Goal: Task Accomplishment & Management: Complete application form

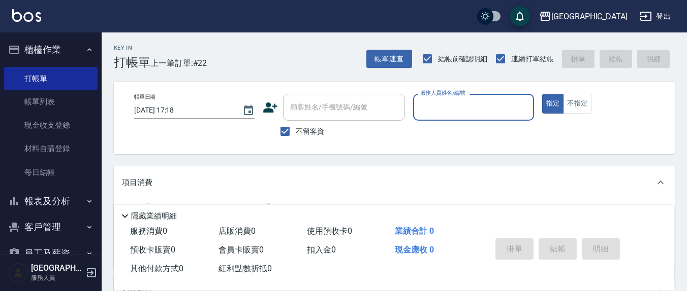
click at [441, 120] on div "服務人員姓名/編號" at bounding box center [473, 107] width 120 height 27
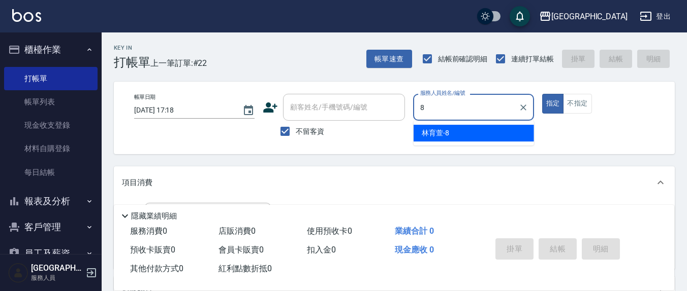
type input "8"
type button "true"
type input "林育萱-8"
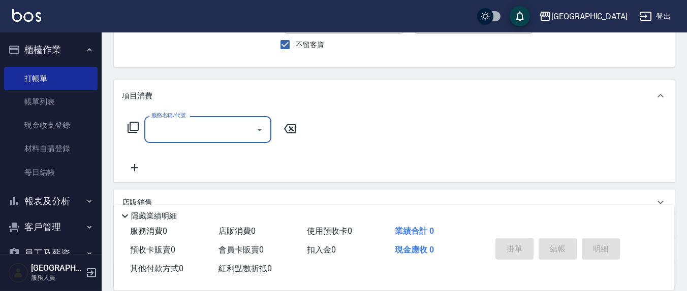
scroll to position [106, 0]
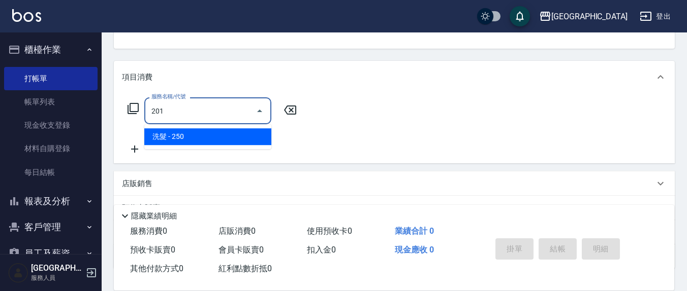
type input "洗髮(201)"
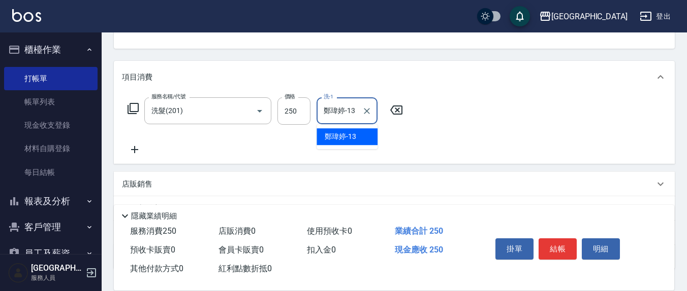
type input "鄭瑋婷-13"
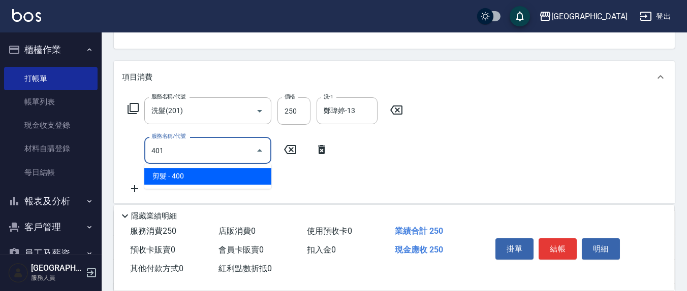
type input "剪髮(401)"
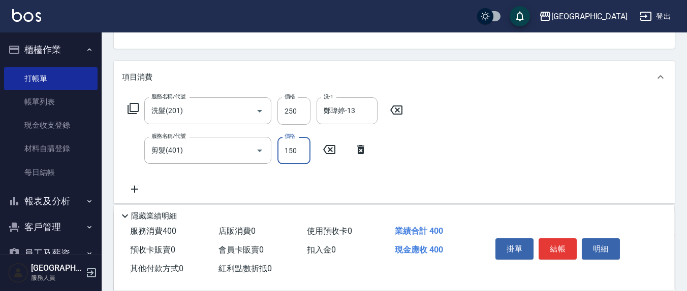
type input "150"
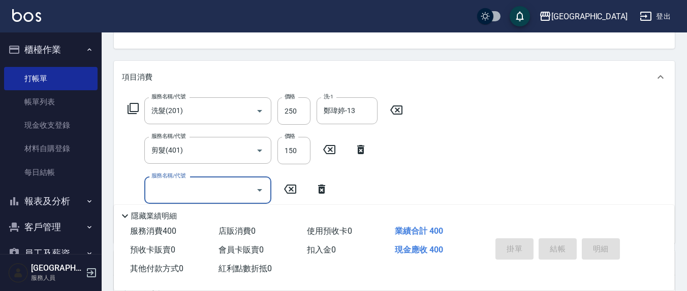
type input "[DATE] 20:19"
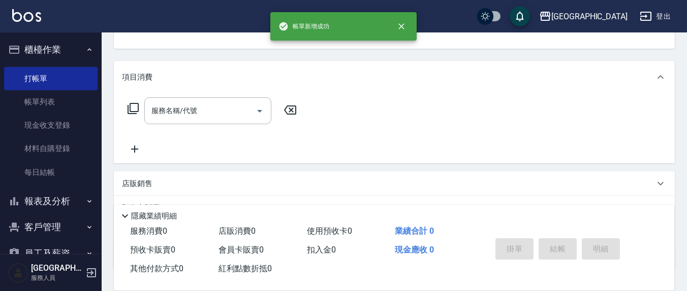
scroll to position [98, 0]
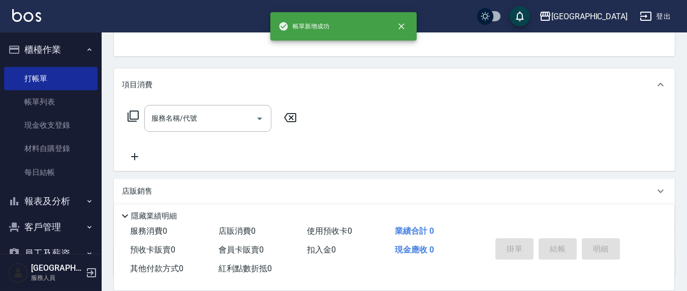
click at [542, 0] on button "指定" at bounding box center [553, 6] width 22 height 20
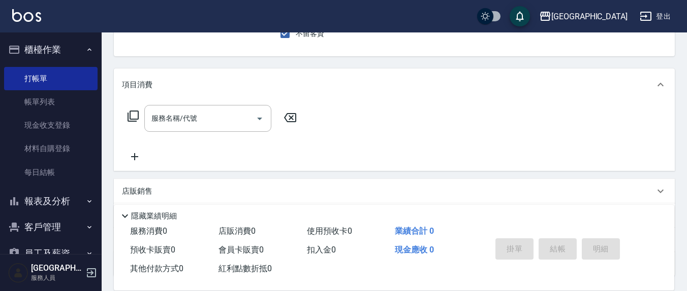
scroll to position [94, 0]
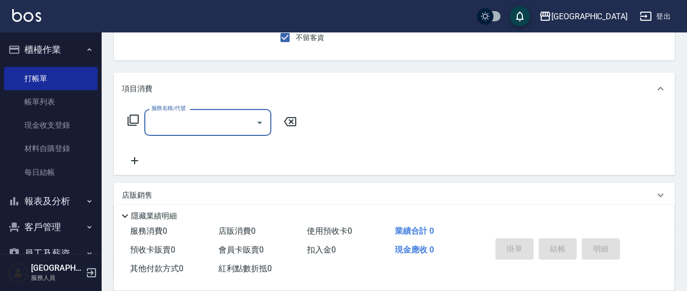
type input "2"
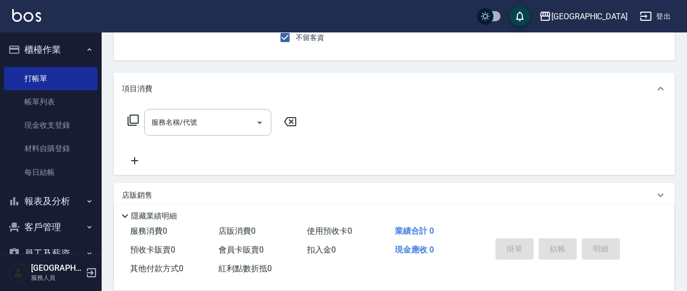
drag, startPoint x: 164, startPoint y: 111, endPoint x: 348, endPoint y: 156, distance: 189.3
click at [164, 112] on div "服務名稱/代號" at bounding box center [207, 122] width 127 height 27
type input "206"
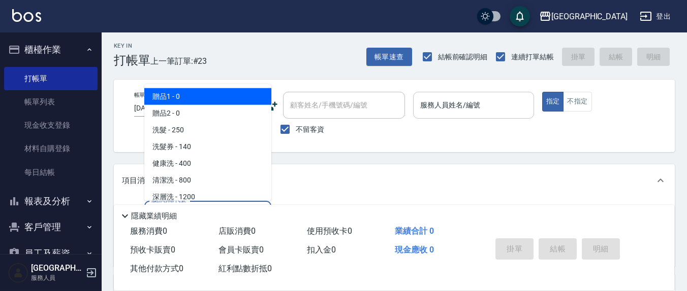
scroll to position [0, 0]
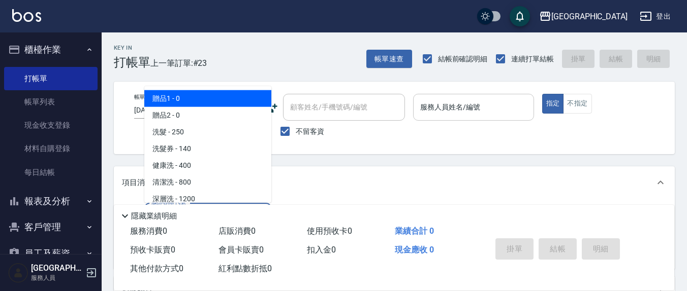
click at [490, 99] on input "服務人員姓名/編號" at bounding box center [472, 108] width 111 height 18
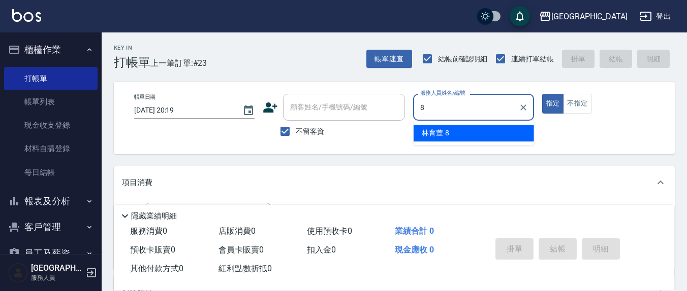
type input "林育萱-8"
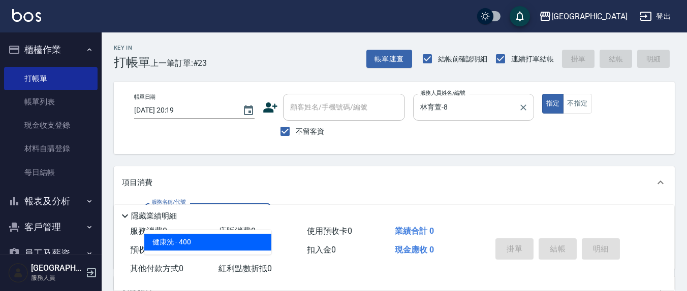
type input "健康洗(206)"
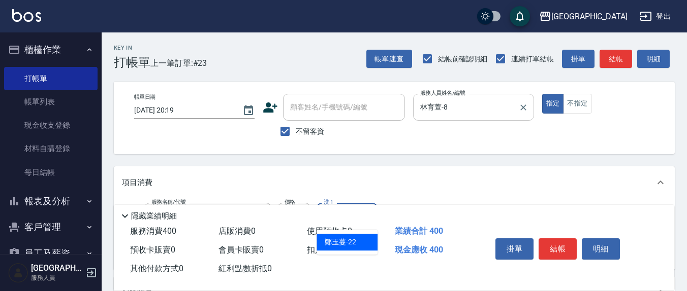
type input "鄭玉蔓-22"
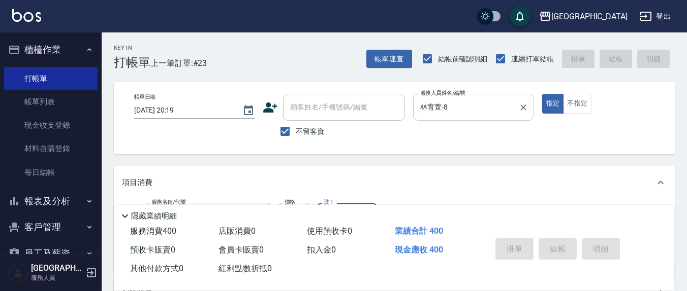
type input "[DATE] 20:20"
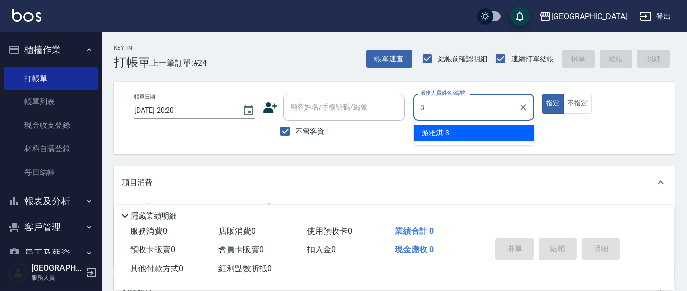
type input "游雅淇-3"
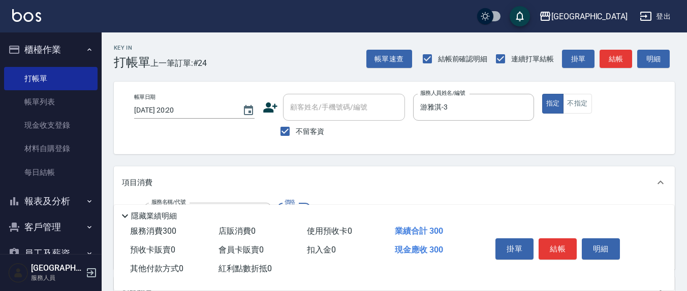
type input "[PERSON_NAME]洗髮精(210)"
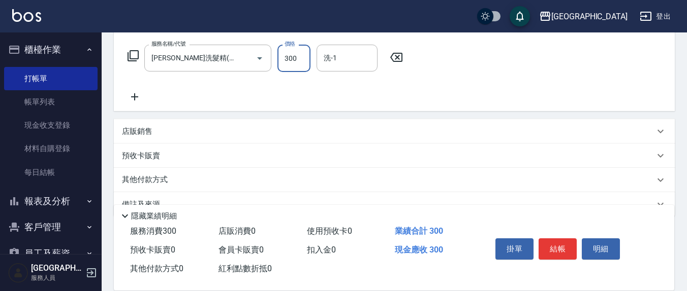
scroll to position [179, 0]
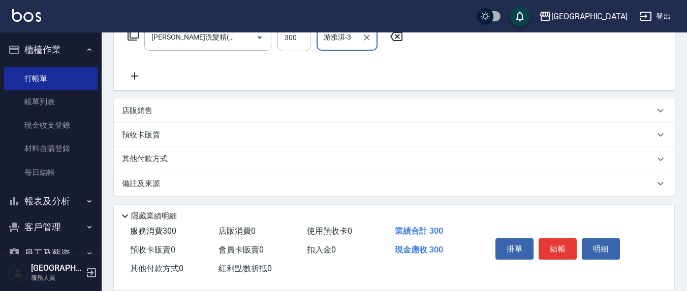
type input "游雅淇-3"
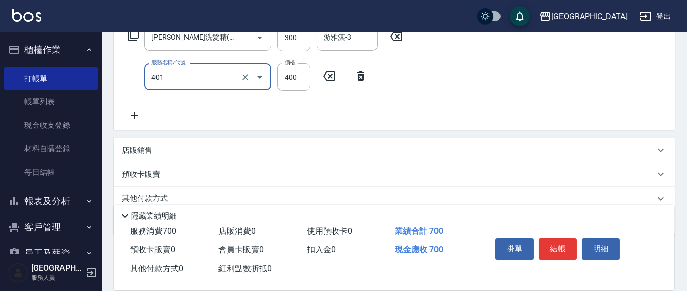
type input "剪髮(401)"
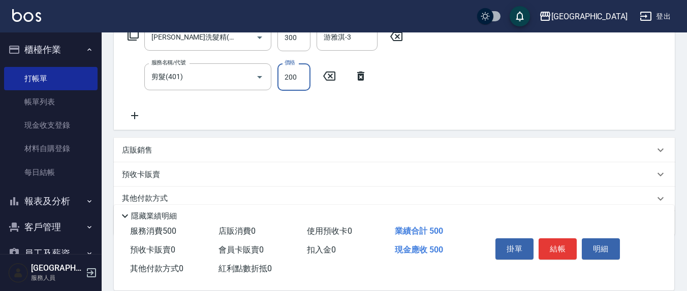
type input "200"
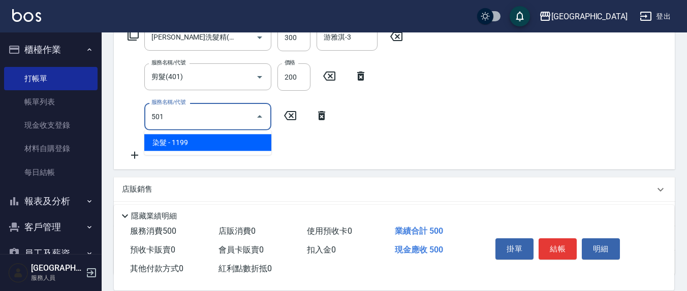
type input "染髮(501)"
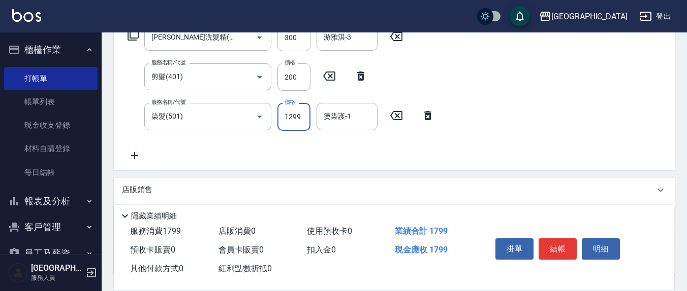
type input "1299"
type input "游雅淇-3"
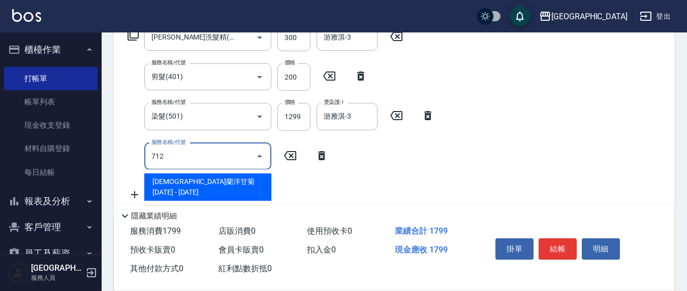
type input "伊蘭洋甘菊1000(712)"
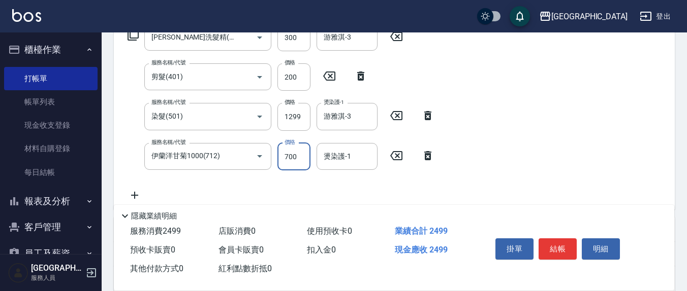
type input "700"
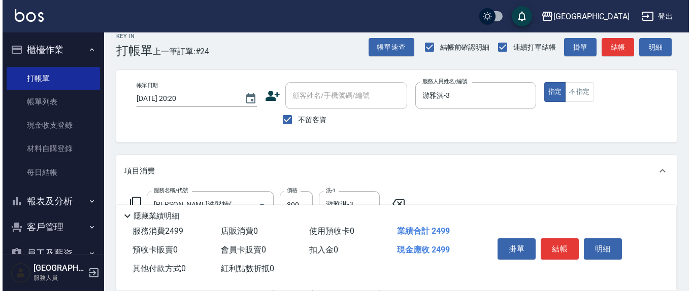
scroll to position [0, 0]
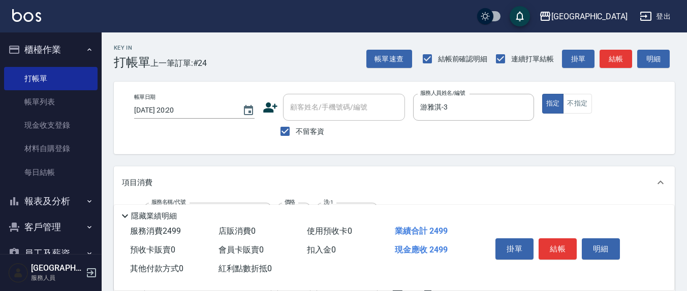
type input "游雅淇-3"
click at [296, 133] on span "不留客資" at bounding box center [310, 131] width 28 height 11
click at [296, 133] on input "不留客資" at bounding box center [284, 131] width 21 height 21
checkbox input "false"
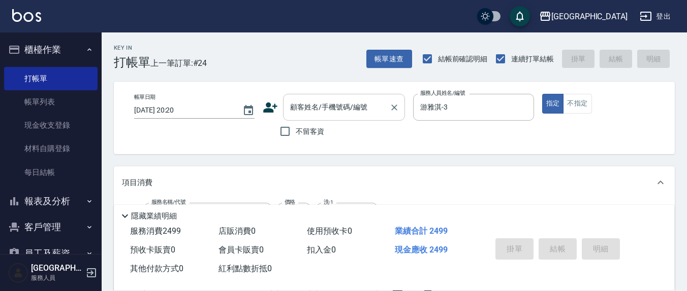
click at [322, 115] on input "顧客姓名/手機號碼/編號" at bounding box center [335, 108] width 97 height 18
click at [272, 110] on icon at bounding box center [271, 108] width 14 height 10
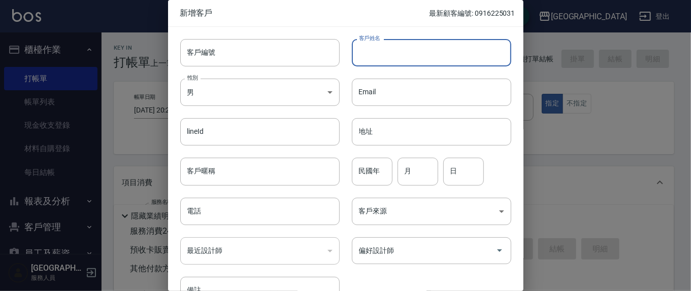
click at [388, 49] on input "客戶姓名" at bounding box center [431, 52] width 159 height 27
type input "[PERSON_NAME]"
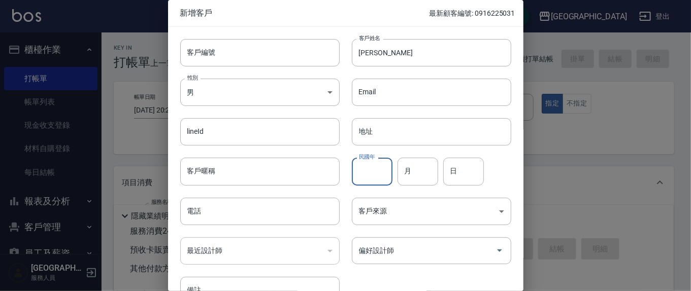
click at [375, 171] on input "民國年" at bounding box center [372, 171] width 41 height 27
type input "94"
click at [432, 173] on input "月" at bounding box center [418, 171] width 41 height 27
type input "10"
click at [468, 178] on input "日" at bounding box center [463, 171] width 41 height 27
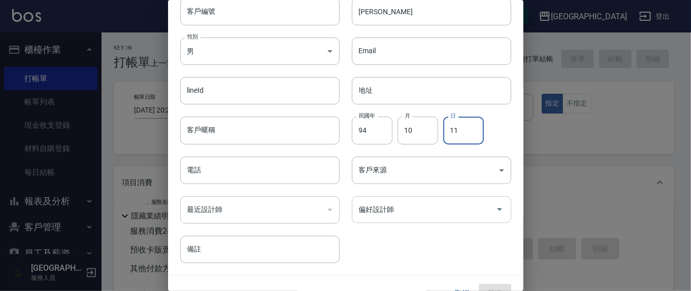
scroll to position [60, 0]
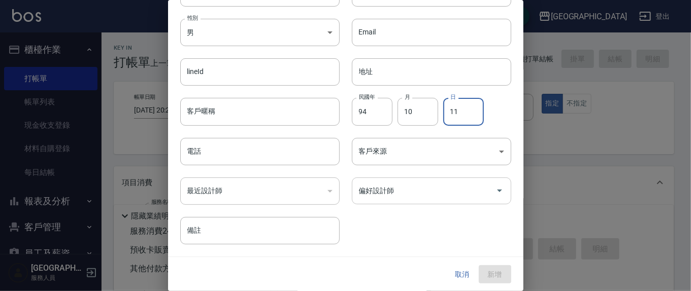
click at [397, 180] on div "偏好設計師" at bounding box center [431, 191] width 159 height 27
type input "11"
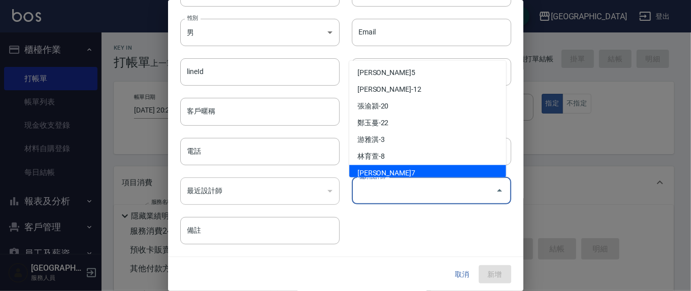
click at [379, 167] on li "[PERSON_NAME]7" at bounding box center [427, 174] width 157 height 17
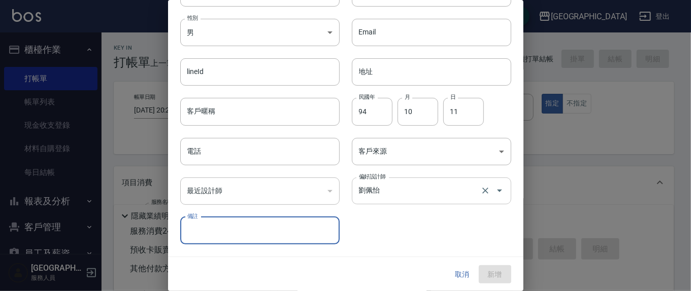
click at [464, 188] on input "劉佩怡" at bounding box center [417, 191] width 122 height 18
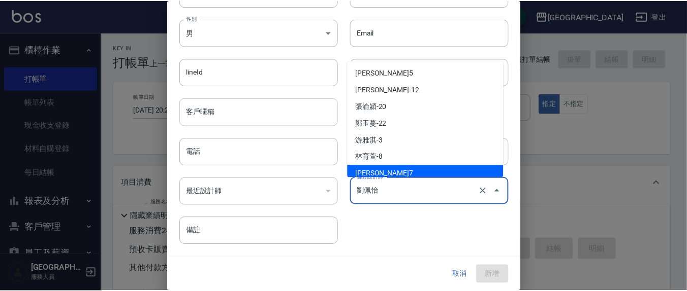
scroll to position [5, 0]
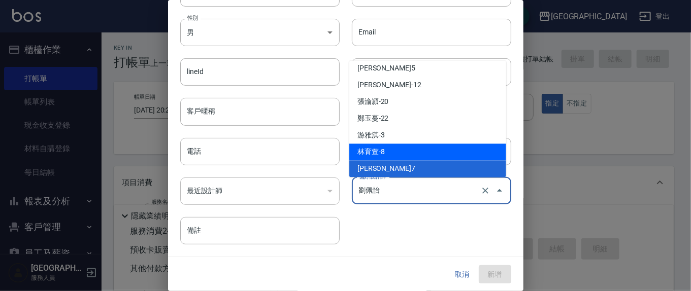
click at [385, 135] on li "游雅淇-3" at bounding box center [427, 135] width 157 height 17
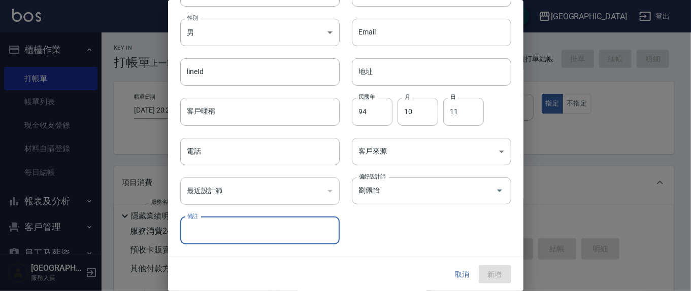
type input "游雅淇"
click at [267, 155] on input "電話" at bounding box center [259, 151] width 159 height 27
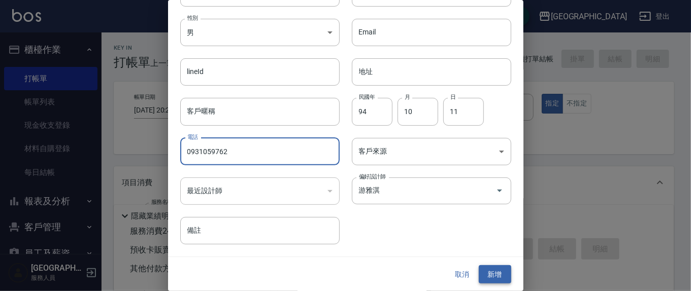
type input "0931059762"
click at [497, 270] on button "新增" at bounding box center [495, 275] width 32 height 19
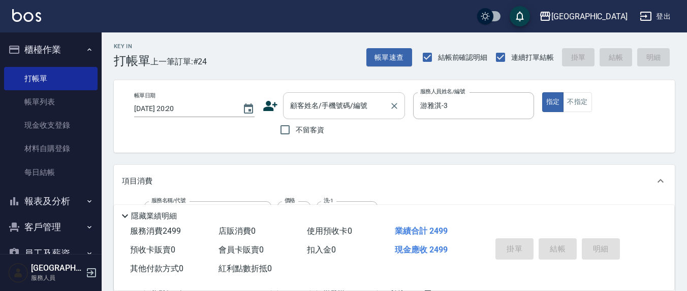
scroll to position [0, 0]
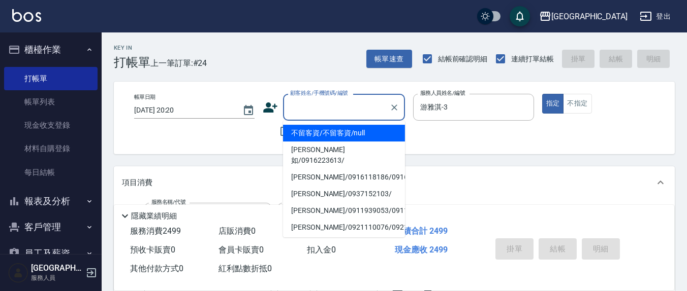
click at [310, 100] on input "顧客姓名/手機號碼/編號" at bounding box center [335, 108] width 97 height 18
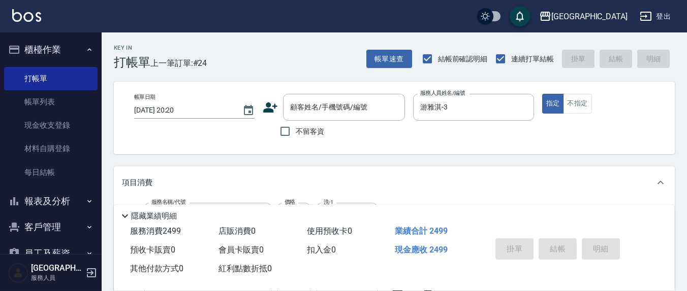
click at [440, 144] on div "帳單日期 [DATE] 20:20 顧客姓名/手機號碼/編號 顧客姓名/手機號碼/編號 不留客資 服務人員姓名/編號 [PERSON_NAME]-3 服務人員…" at bounding box center [394, 118] width 561 height 73
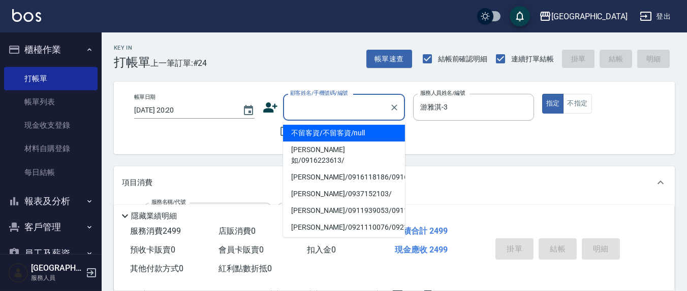
click at [328, 110] on input "顧客姓名/手機號碼/編號" at bounding box center [335, 108] width 97 height 18
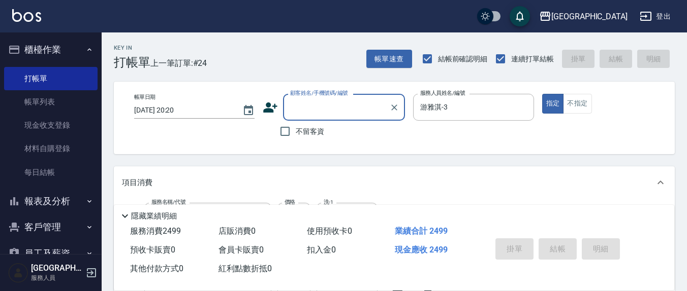
click at [329, 109] on input "顧客姓名/手機號碼/編號" at bounding box center [335, 108] width 97 height 18
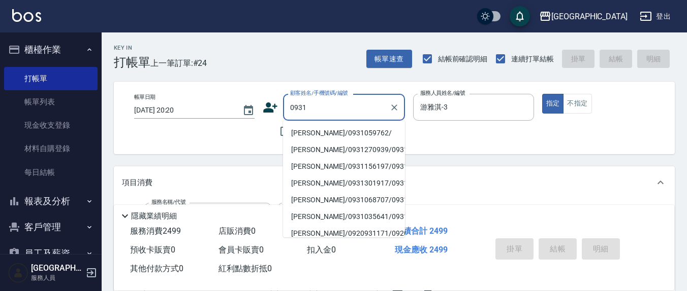
click at [327, 131] on li "[PERSON_NAME]/0931059762/" at bounding box center [344, 133] width 122 height 17
type input "[PERSON_NAME]/0931059762/"
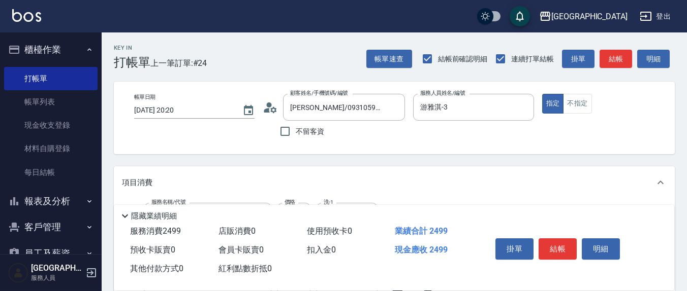
click at [392, 142] on div "帳單日期 [DATE] 20:20 顧客姓名/手機號碼/編號 [PERSON_NAME]/0931059762/ 顧客姓名/手機號碼/編號 不留客資 服務人員…" at bounding box center [394, 118] width 561 height 73
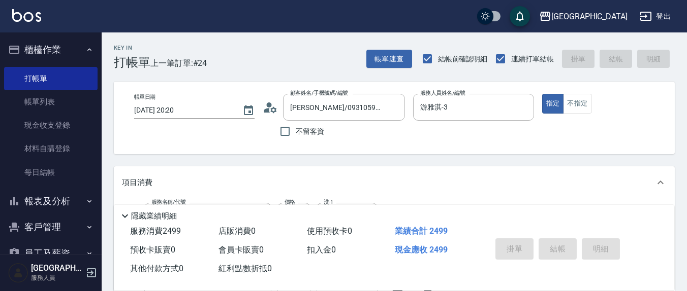
type input "[DATE] 20:22"
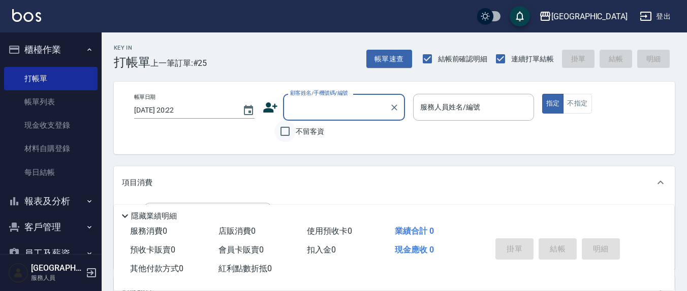
click at [284, 133] on input "不留客資" at bounding box center [284, 131] width 21 height 21
checkbox input "true"
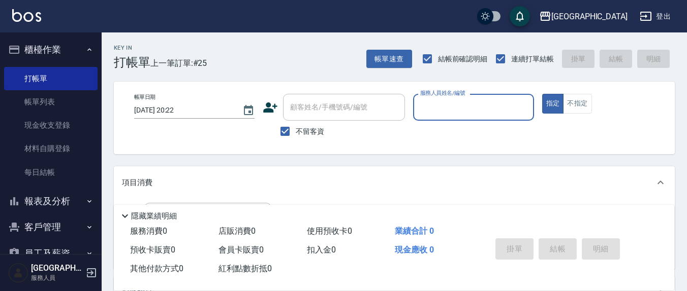
click at [445, 109] on input "服務人員姓名/編號" at bounding box center [472, 108] width 111 height 18
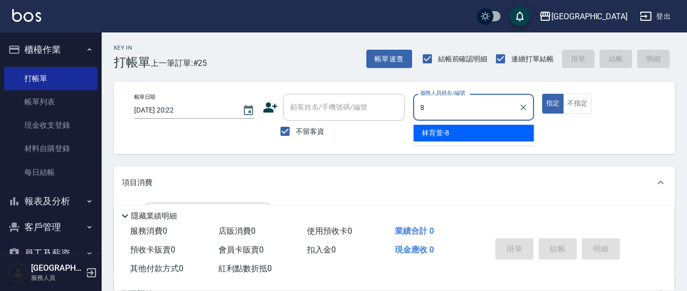
type input "林育萱-8"
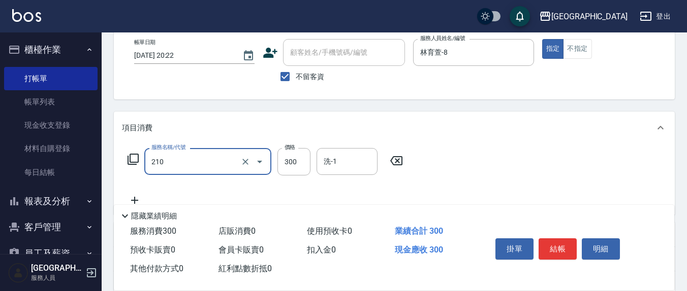
scroll to position [106, 0]
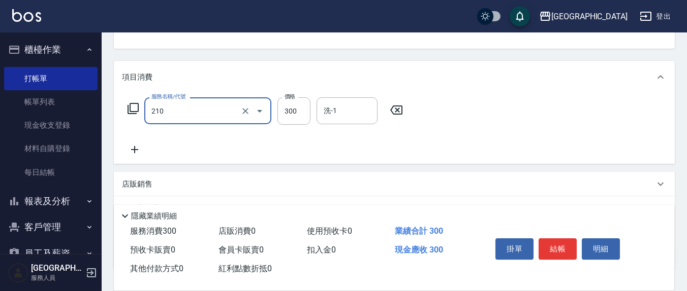
type input "[PERSON_NAME]洗髮精(210)"
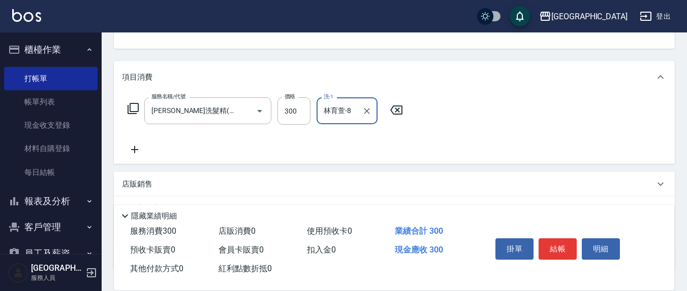
type input "林育萱-8"
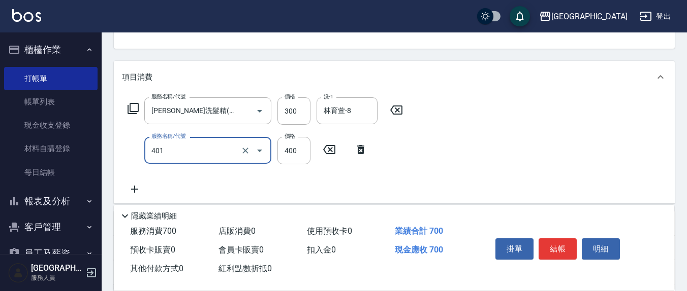
type input "剪髮(401)"
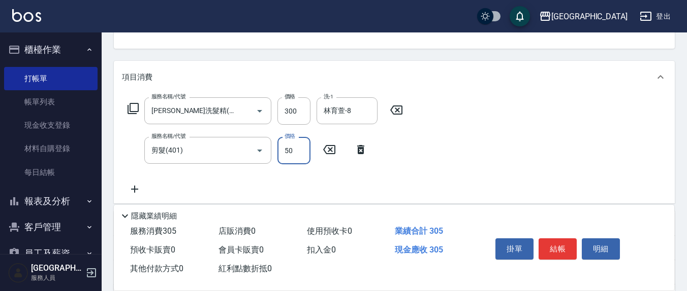
type input "50"
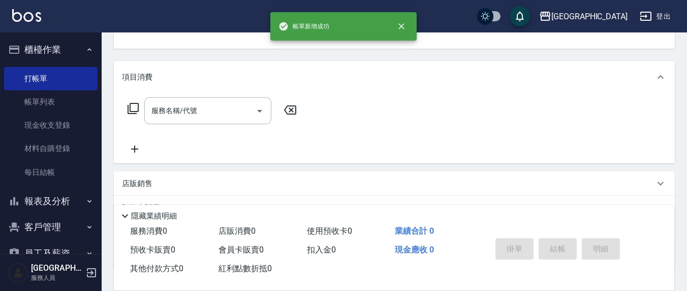
scroll to position [98, 0]
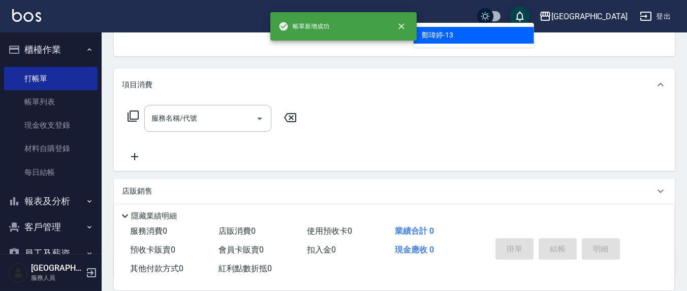
type input "鄭瑋婷-13"
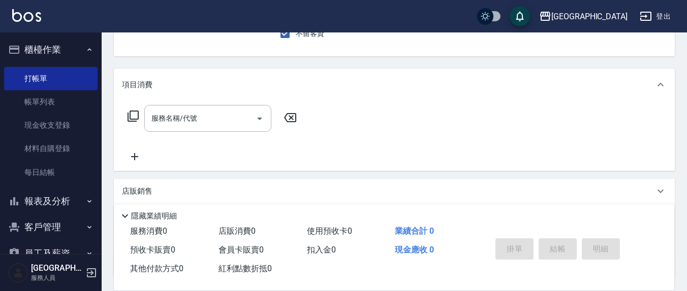
scroll to position [94, 0]
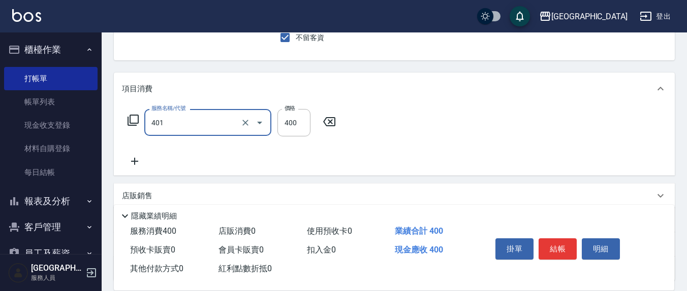
type input "剪髮(401)"
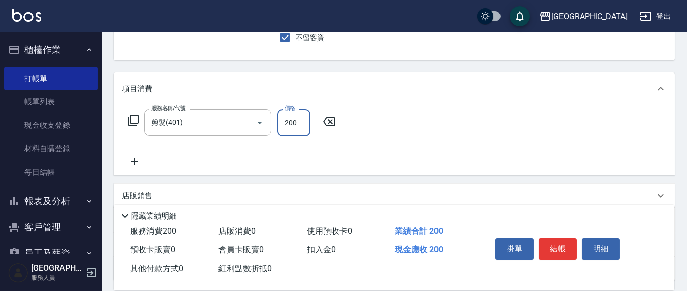
type input "200"
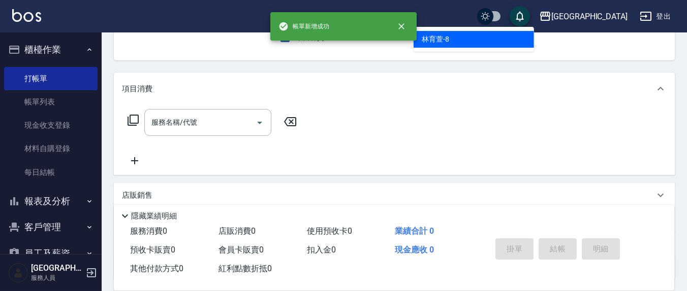
type input "林育萱-8"
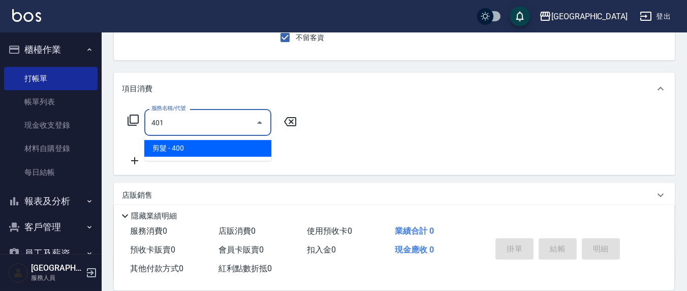
type input "剪髮(401)"
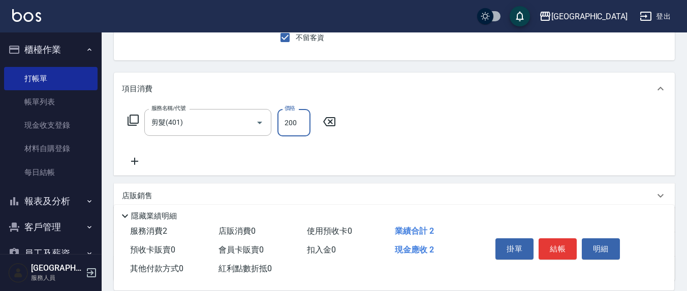
type input "200"
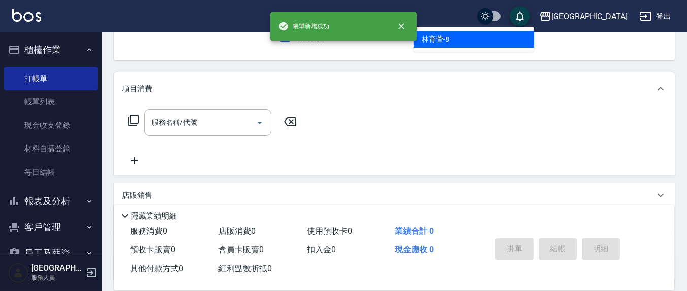
type input "林育萱-8"
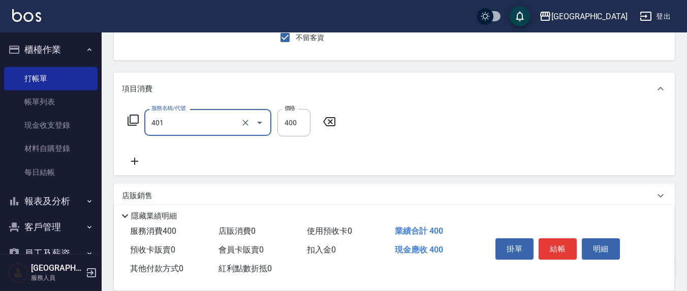
type input "剪髮(401)"
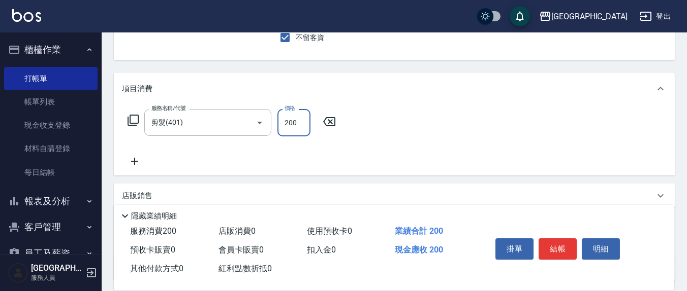
type input "200"
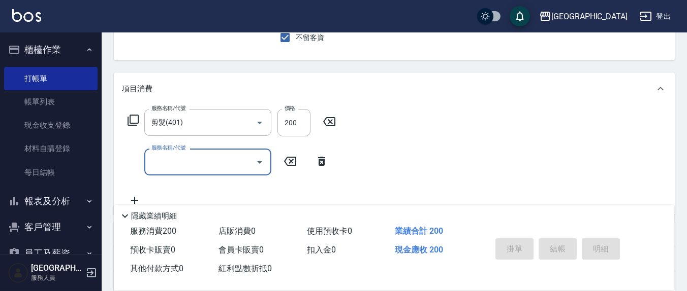
type input "[DATE] 20:23"
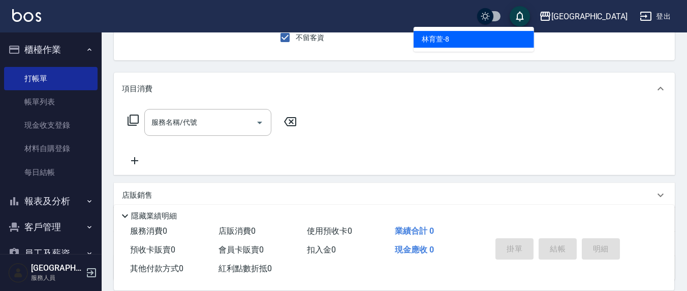
type input "林育萱-8"
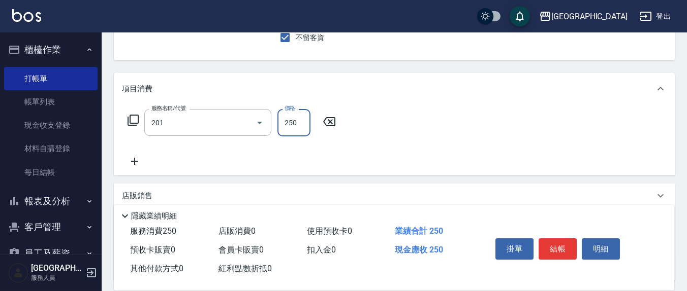
type input "洗髮(201)"
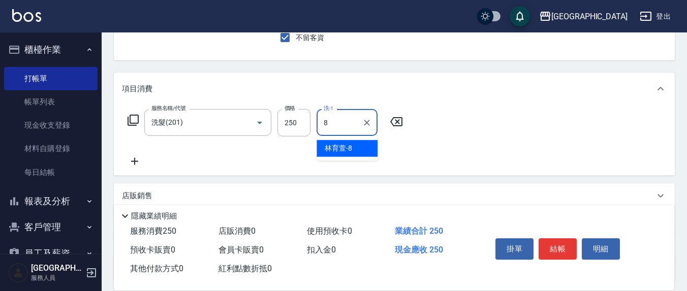
type input "林育萱-8"
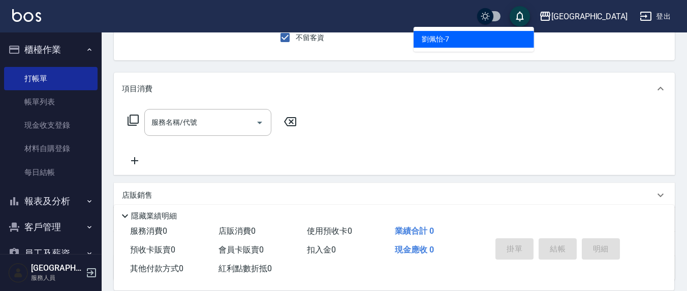
type input "[PERSON_NAME]7"
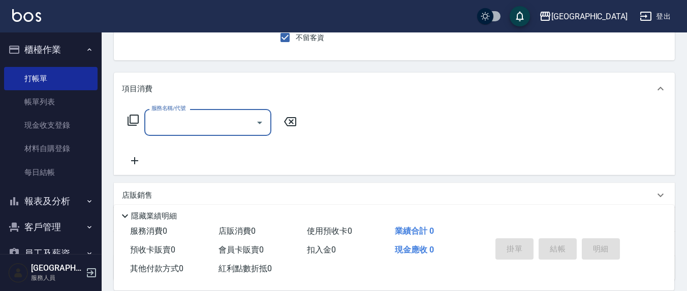
type input "5"
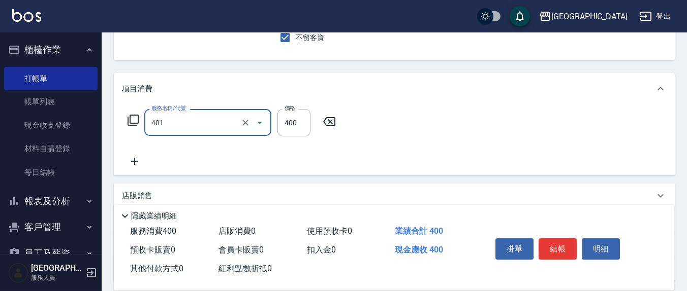
type input "剪髮(401)"
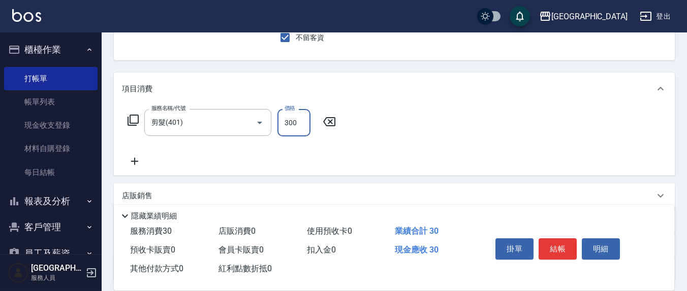
type input "300"
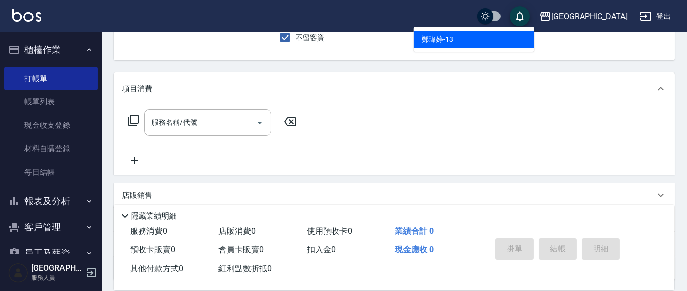
type input "鄭瑋婷-13"
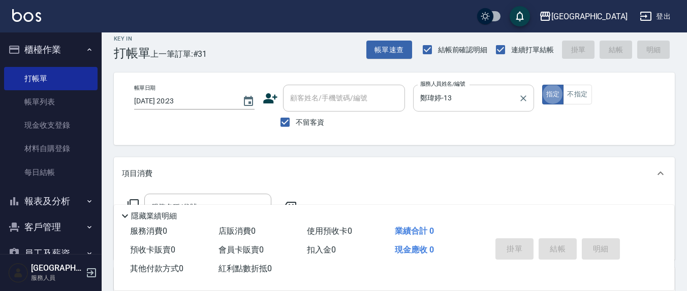
scroll to position [0, 0]
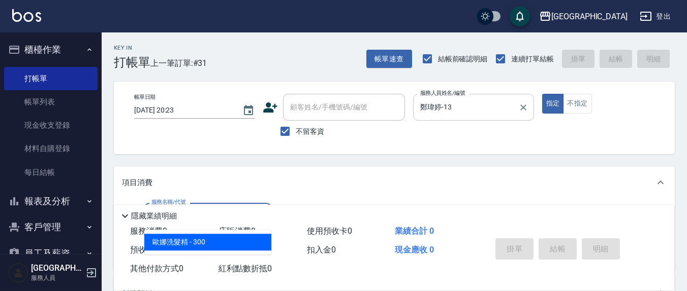
type input "[PERSON_NAME]洗髮精(210)"
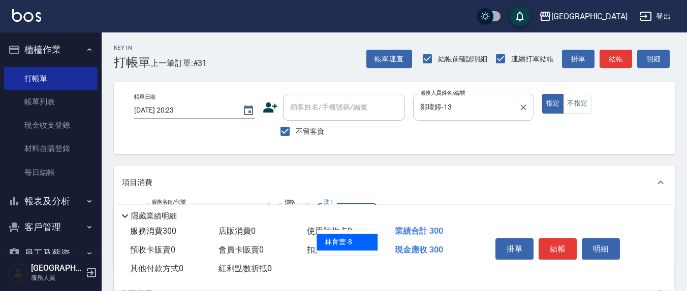
type input "林育萱-8"
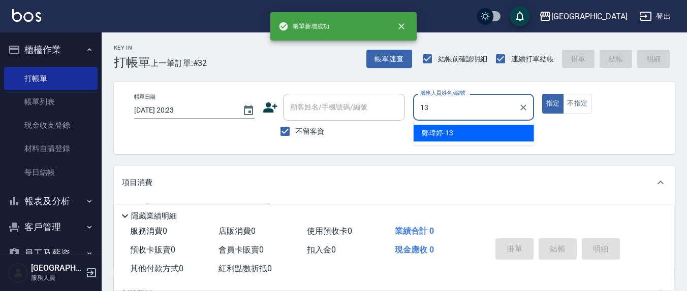
type input "鄭瑋婷-13"
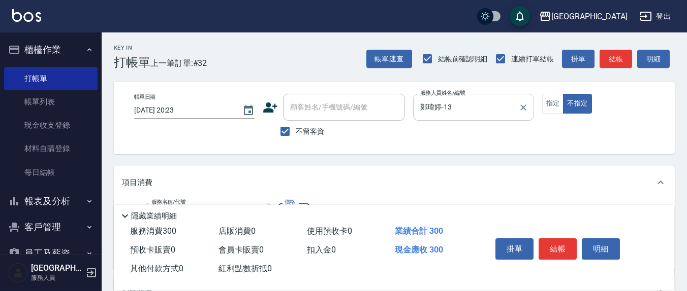
type input "[PERSON_NAME]洗髮精(210)"
type input "林育萱-8"
type input "剪髮(401)"
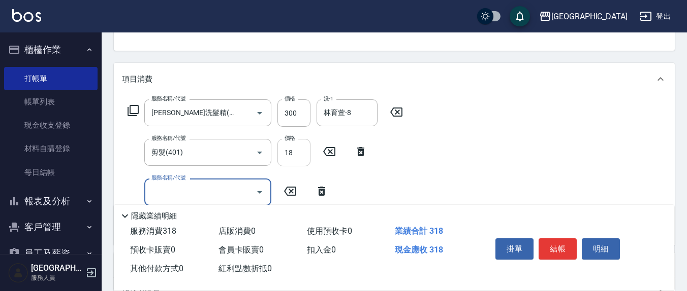
scroll to position [119, 0]
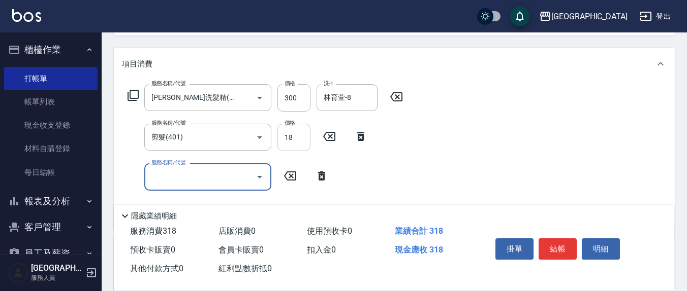
click at [301, 136] on input "18" at bounding box center [293, 137] width 33 height 27
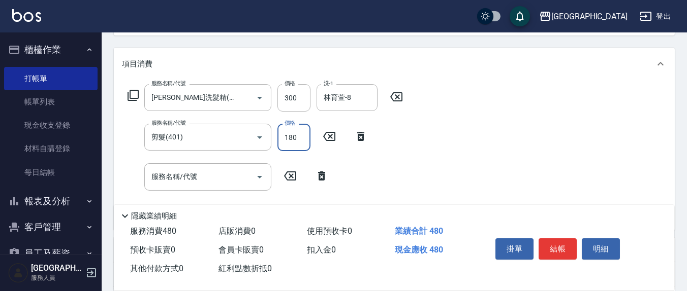
type input "180"
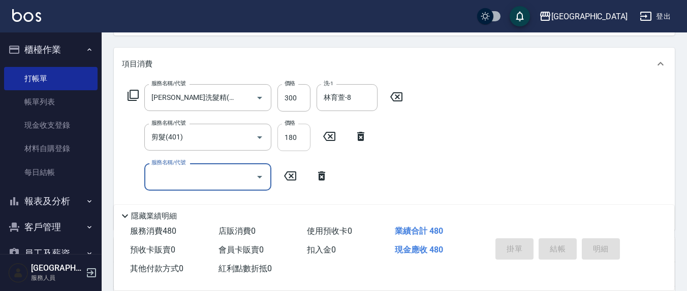
type input "[DATE] 20:24"
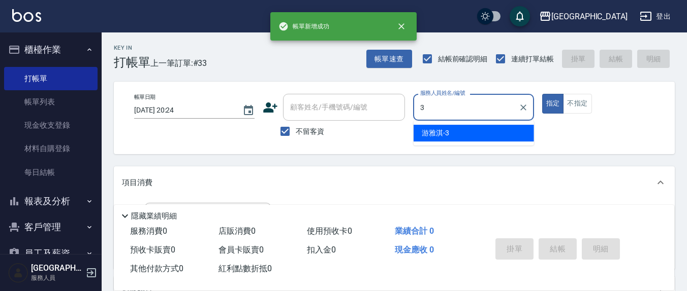
type input "游雅淇-3"
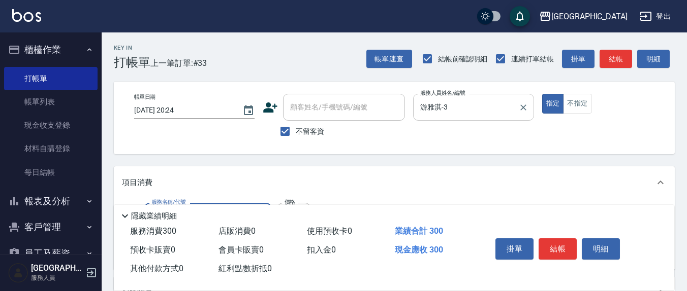
type input "[PERSON_NAME]洗髮精(210)"
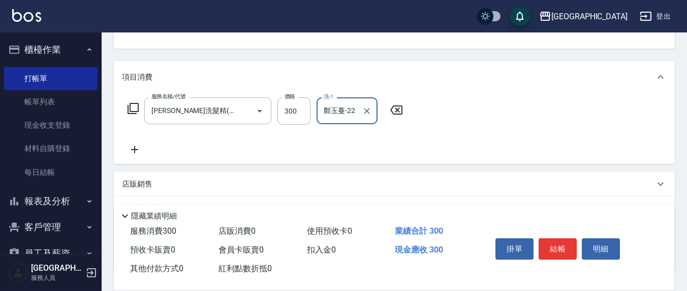
type input "鄭玉蔓-22"
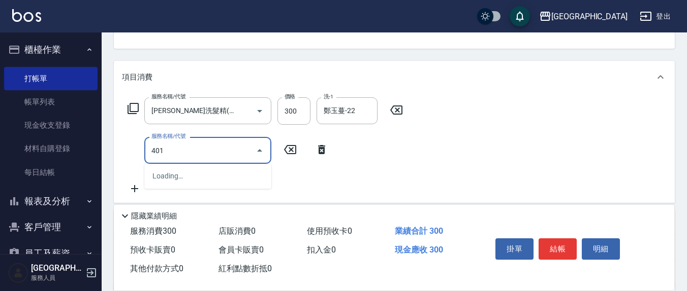
type input "401"
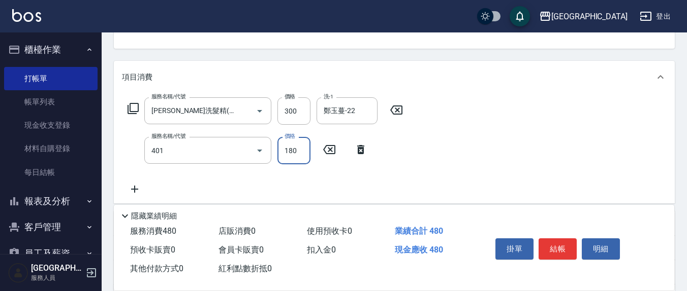
type input "180"
type input "剪髮(401)"
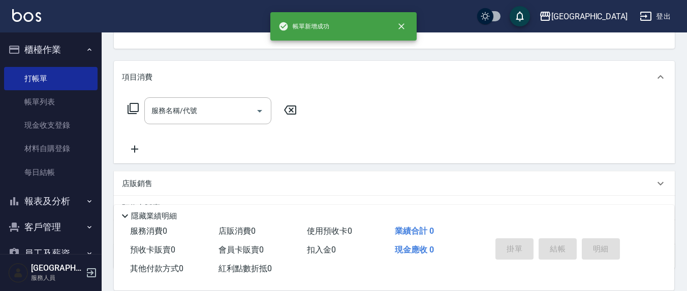
scroll to position [98, 0]
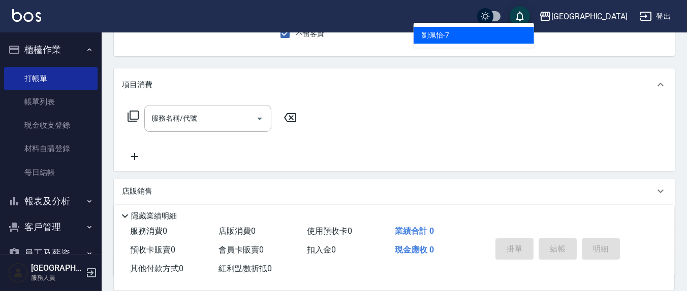
type input "[PERSON_NAME]7"
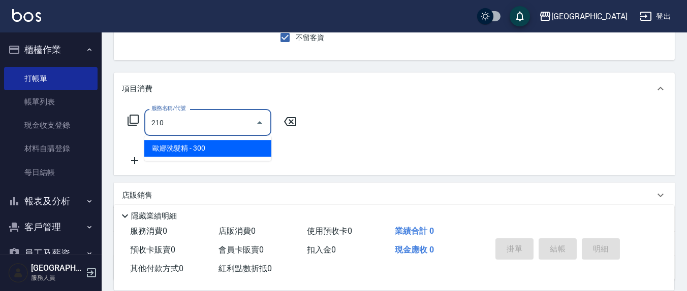
type input "[PERSON_NAME]洗髮精(210)"
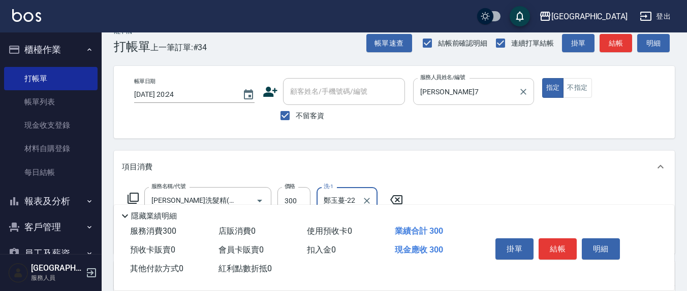
scroll to position [0, 0]
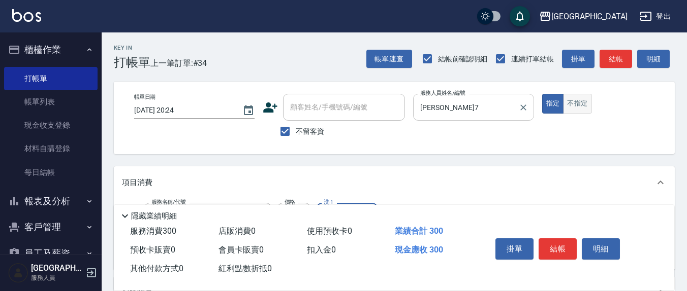
type input "鄭玉蔓-22"
click at [577, 110] on button "不指定" at bounding box center [577, 104] width 28 height 20
type button "false"
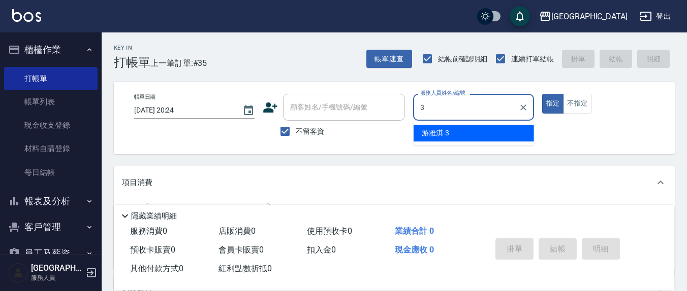
type input "游雅淇-3"
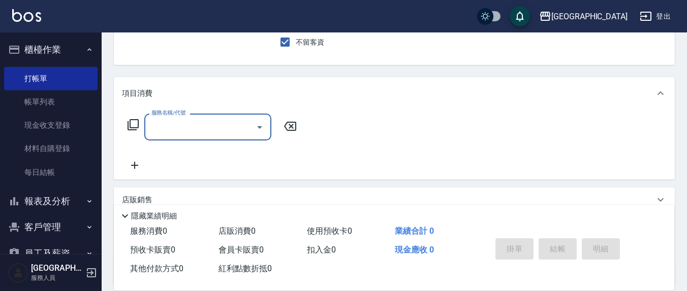
scroll to position [106, 0]
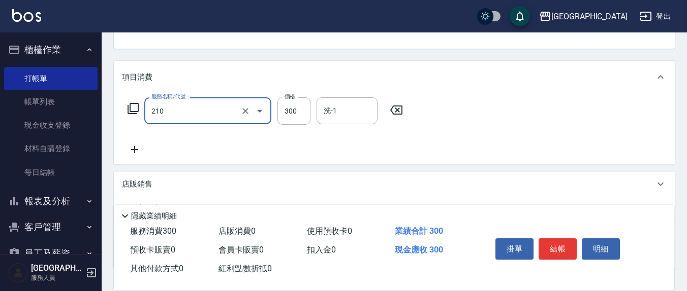
type input "[PERSON_NAME]洗髮精(210)"
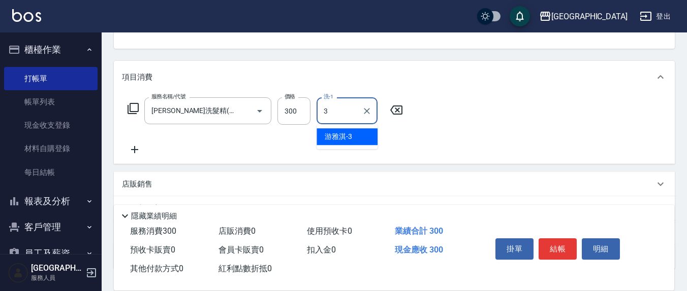
type input "游雅淇-3"
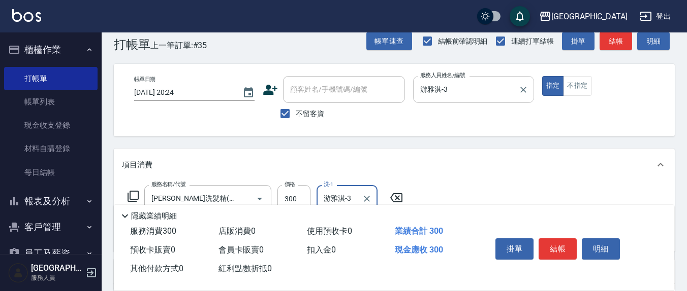
scroll to position [0, 0]
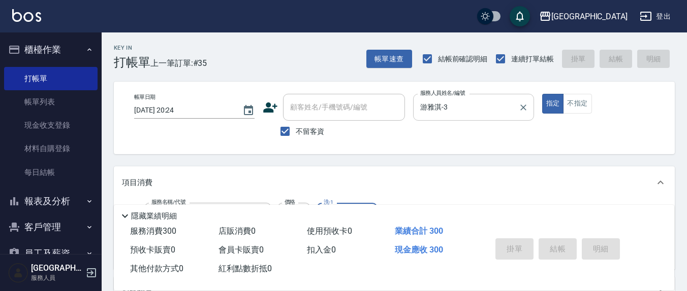
type input "[DATE] 20:27"
